Goal: Communication & Community: Answer question/provide support

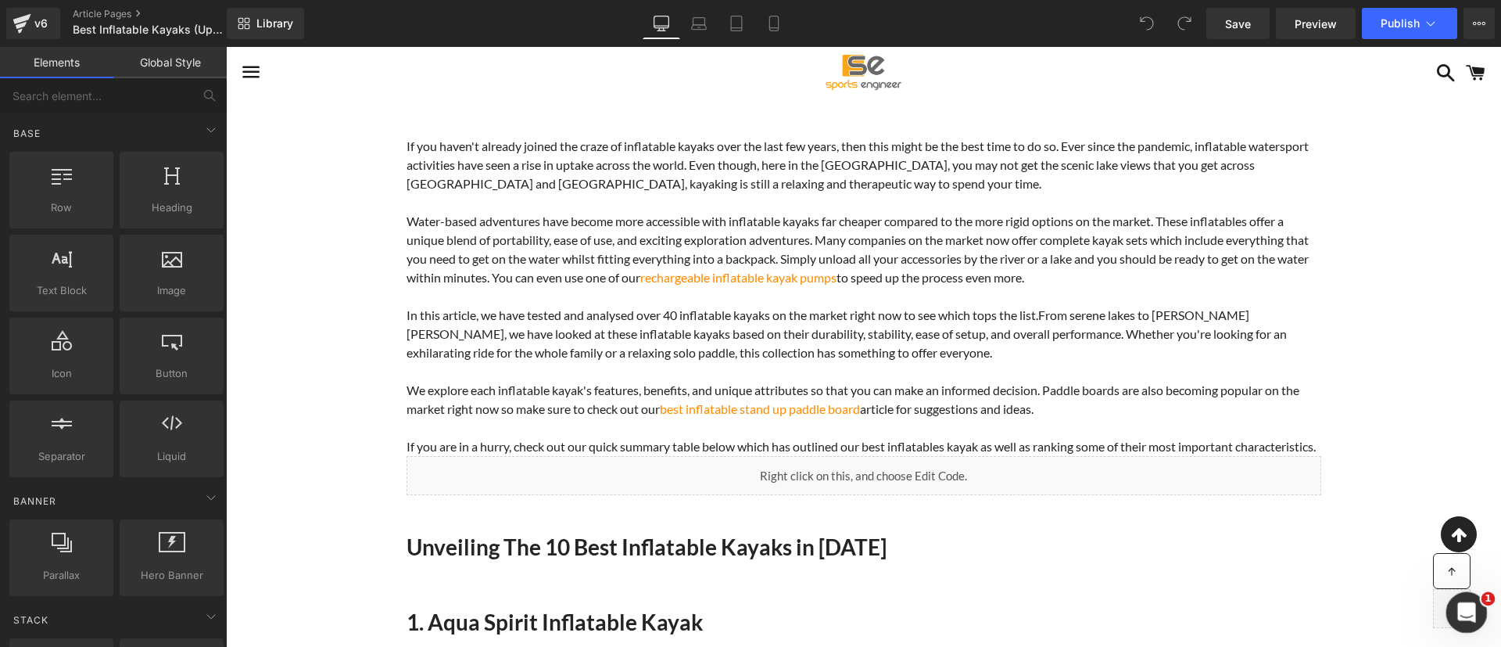
click at [1460, 608] on icon "Open Intercom Messenger" at bounding box center [1465, 610] width 26 height 26
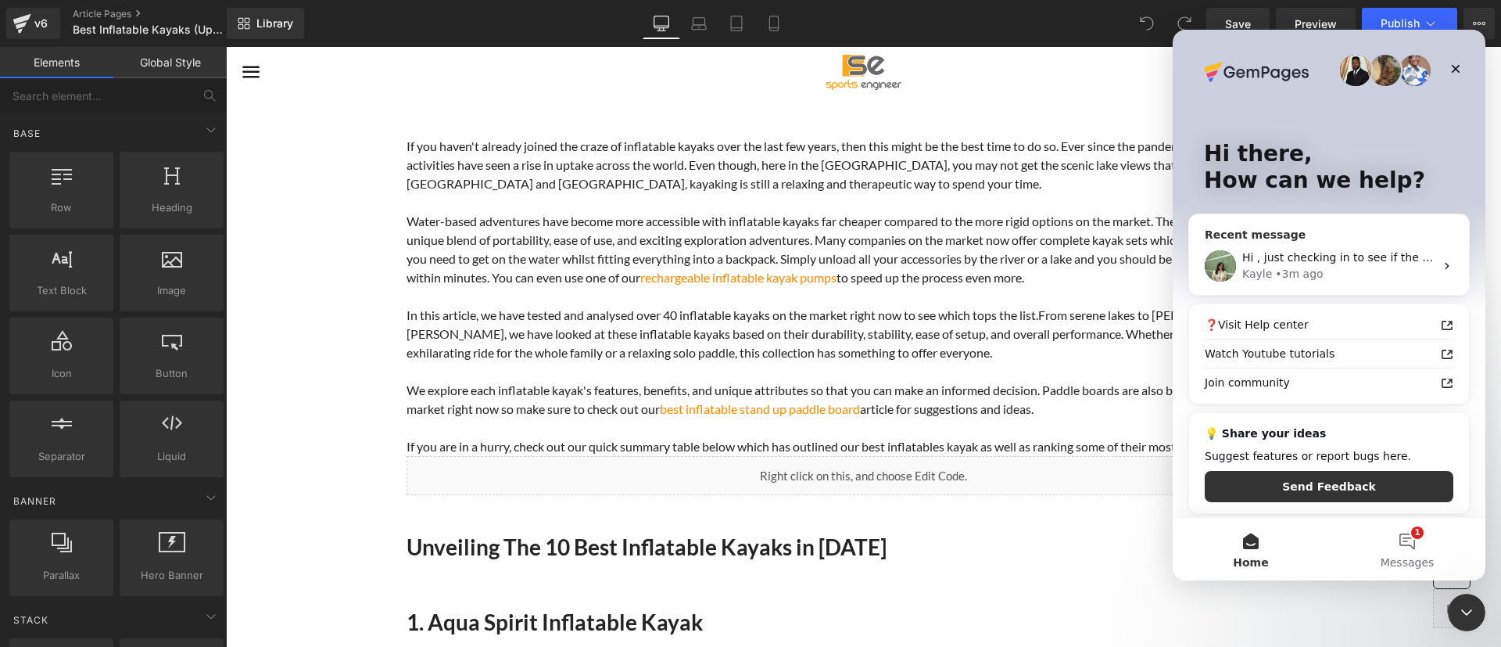
click at [1343, 267] on div "Kayle • 3m ago" at bounding box center [1338, 274] width 192 height 16
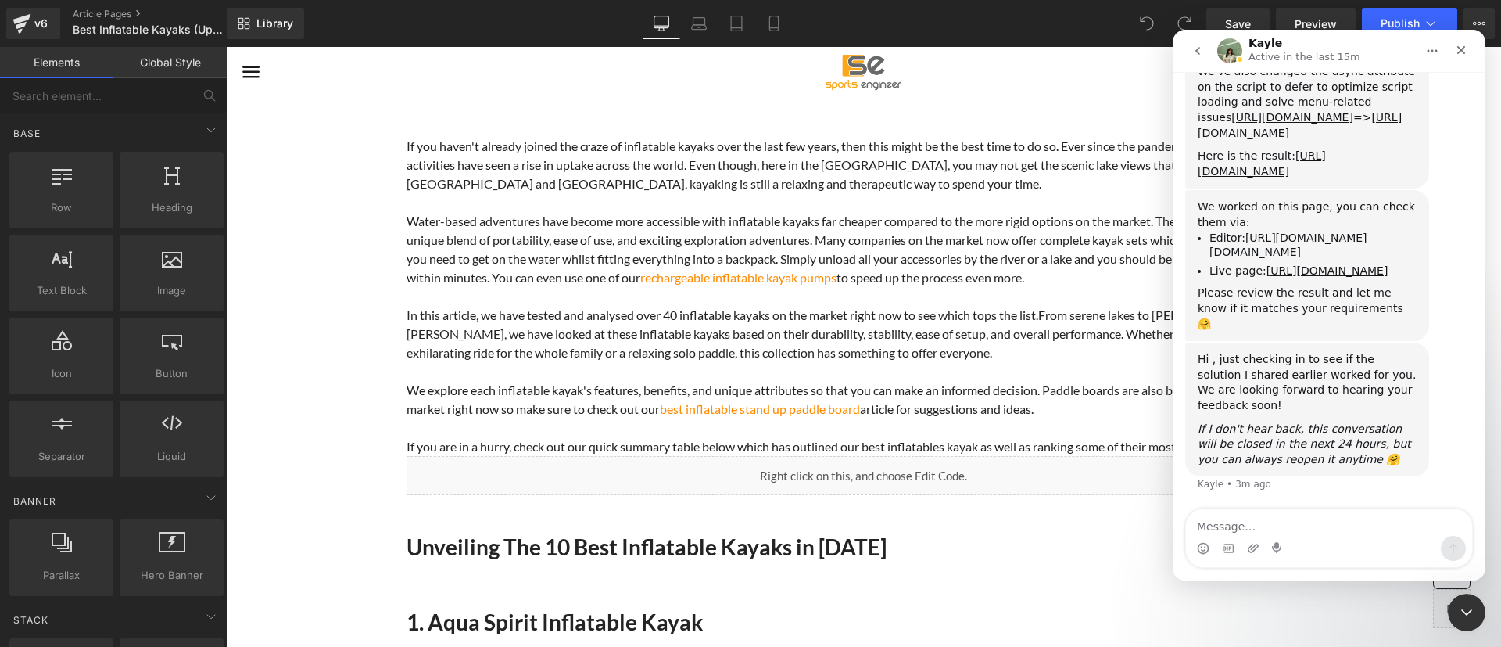
scroll to position [5347, 0]
type textarea "ok that looks good now thank you"
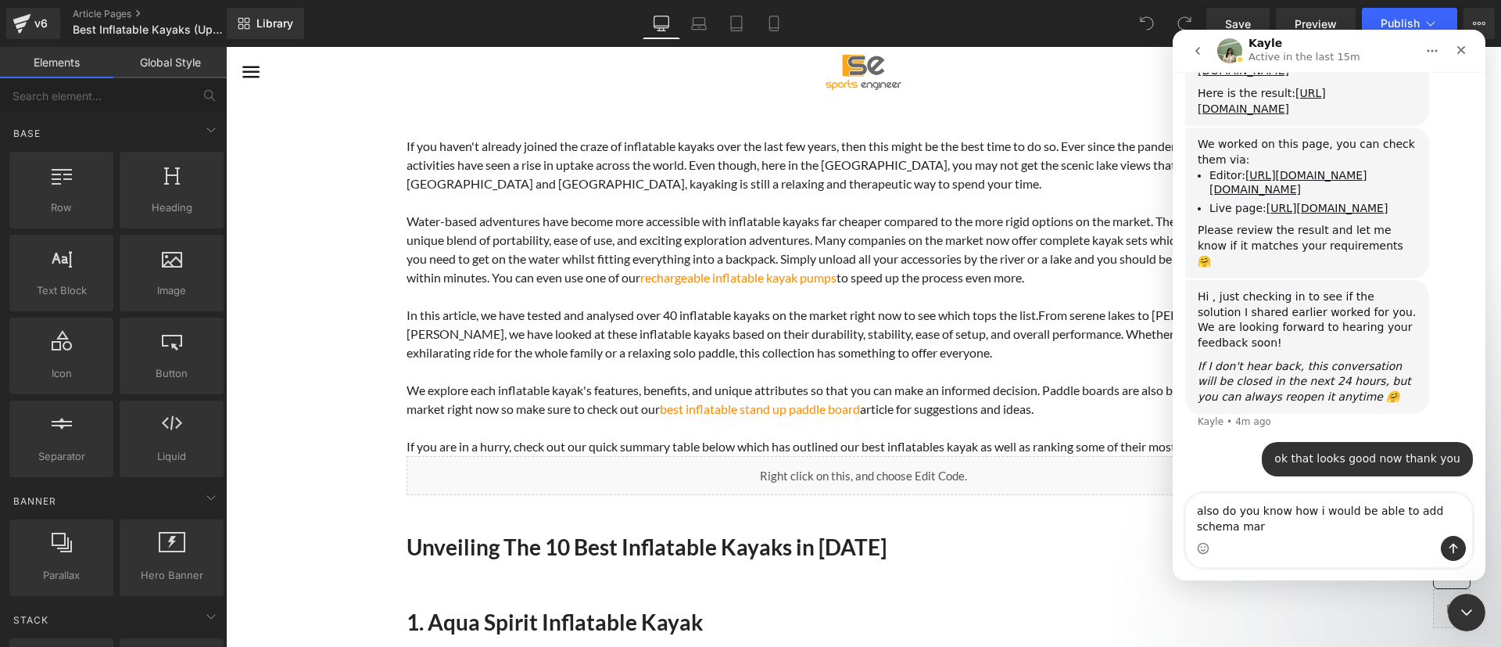
scroll to position [5409, 0]
type textarea "also do you know how i would be able to add schema markup to the page"
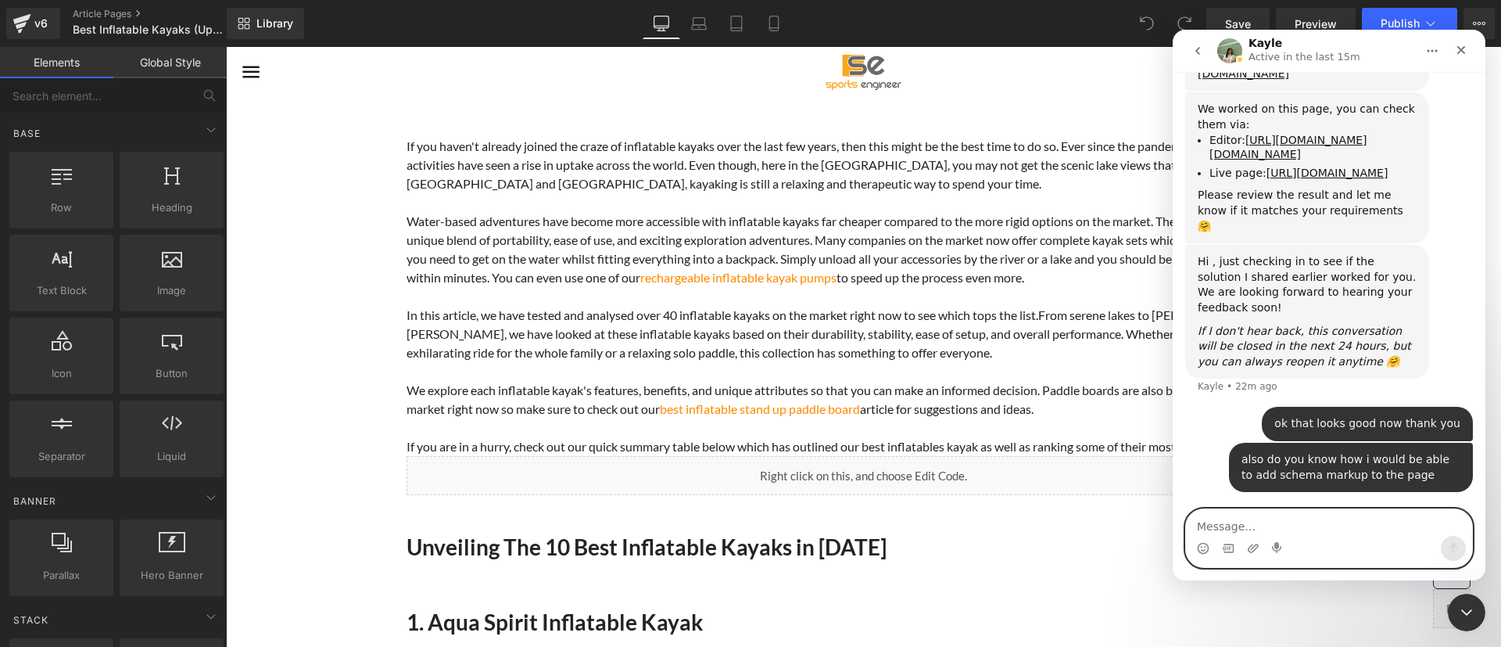
scroll to position [5444, 0]
